Goal: Navigation & Orientation: Find specific page/section

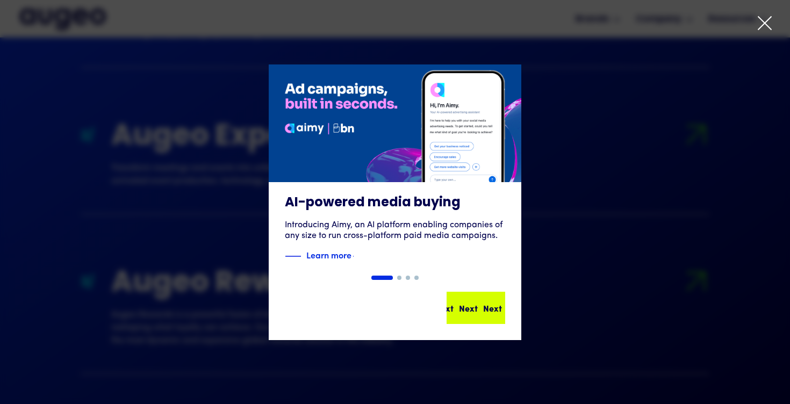
click at [473, 314] on div "Next Next Next Next" at bounding box center [469, 307] width 97 height 13
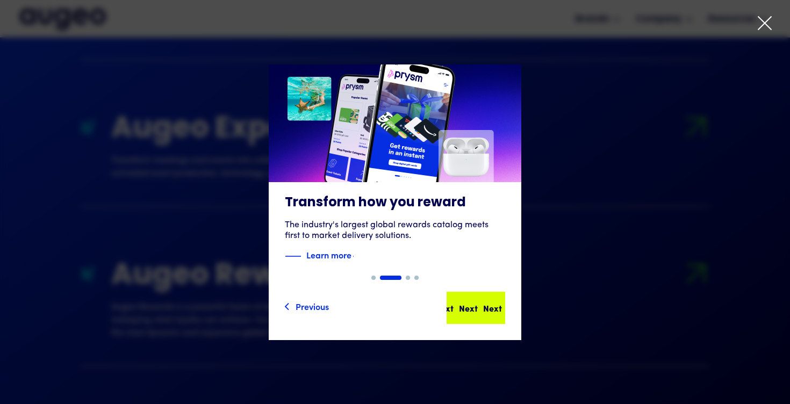
click at [463, 319] on div "Next Next Next Next" at bounding box center [476, 308] width 56 height 30
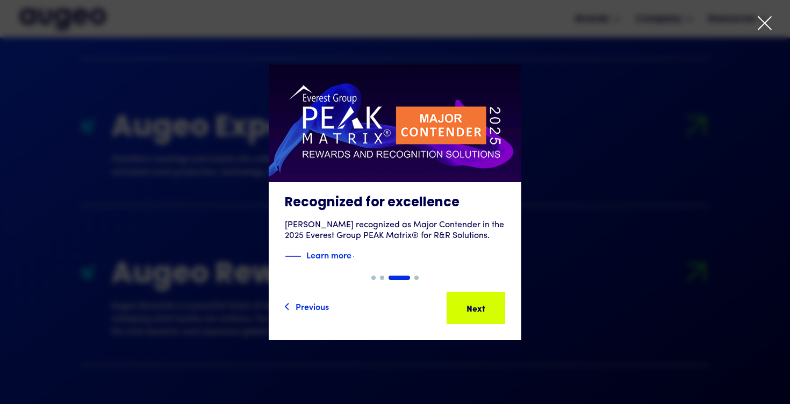
click at [463, 319] on div "Next Next Next Next" at bounding box center [476, 308] width 56 height 30
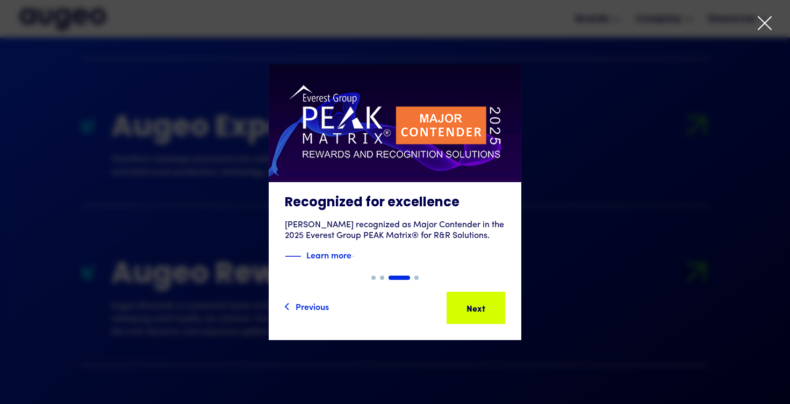
scroll to position [1102, 0]
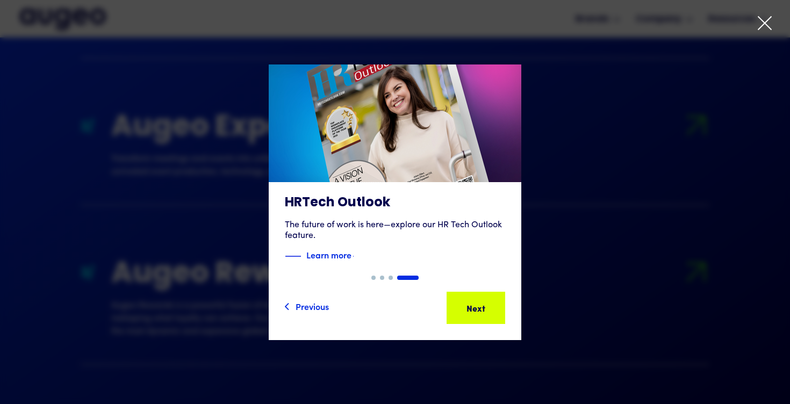
click at [463, 319] on div "Next Next Next Next" at bounding box center [476, 308] width 56 height 30
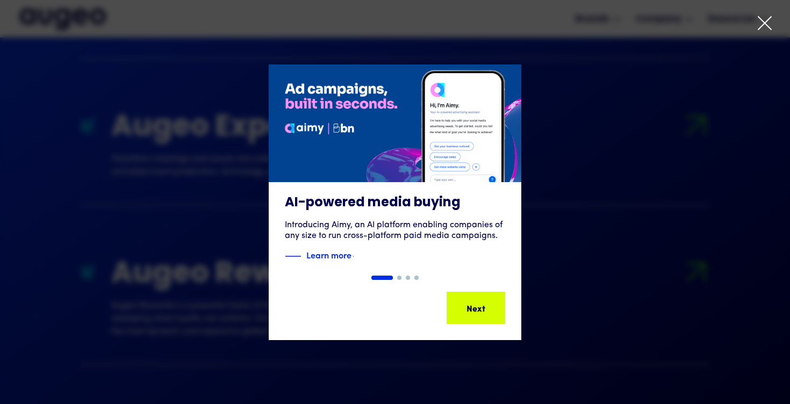
click at [595, 291] on div "1 of 4" at bounding box center [395, 202] width 790 height 276
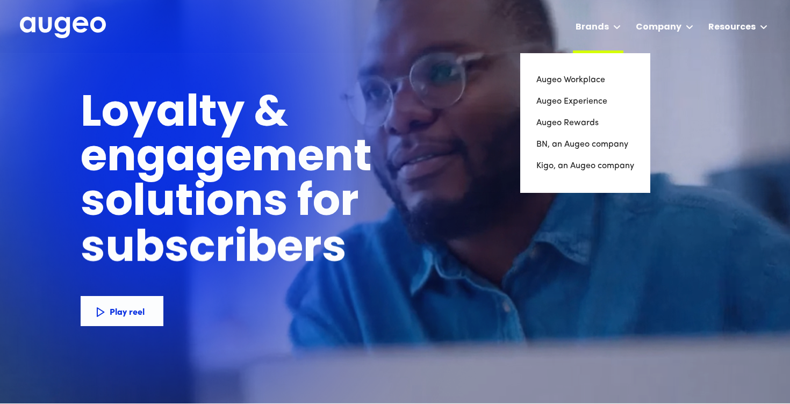
scroll to position [0, 0]
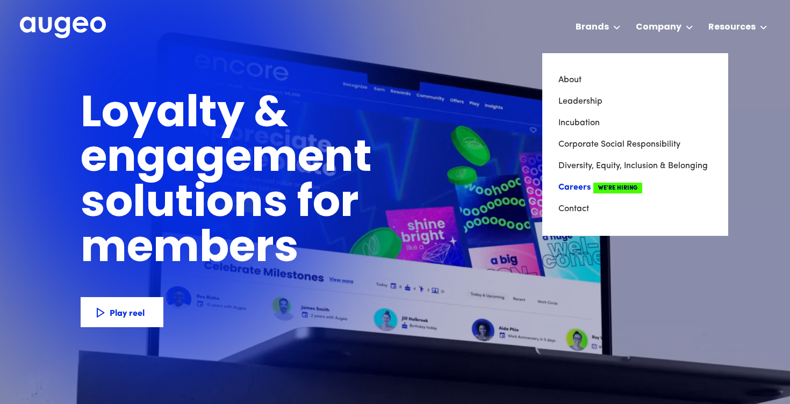
click at [571, 187] on link "Careers We're Hiring" at bounding box center [635, 187] width 154 height 21
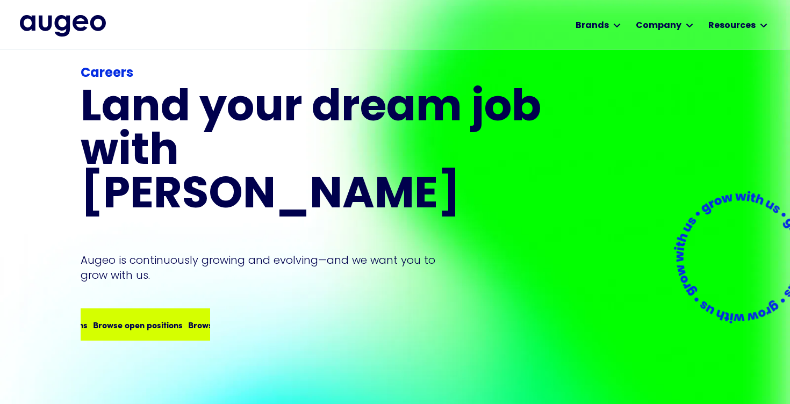
click at [156, 297] on div "Careers Land your dream job﻿ with [PERSON_NAME] is continuously growing and evo…" at bounding box center [313, 220] width 464 height 380
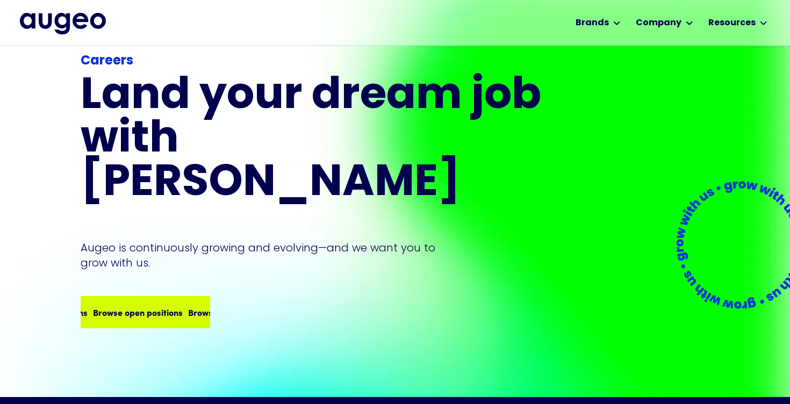
scroll to position [29, 0]
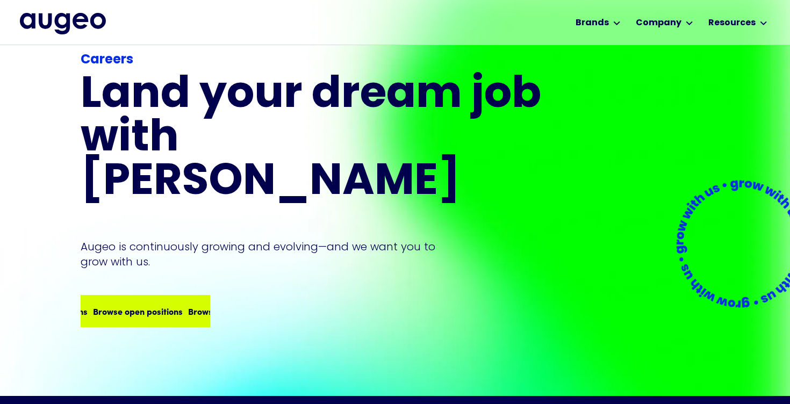
click at [142, 305] on div "Browse open positions Browse open positions Browse open positions Browse open p…" at bounding box center [182, 311] width 380 height 13
